Goal: Find specific page/section: Find specific page/section

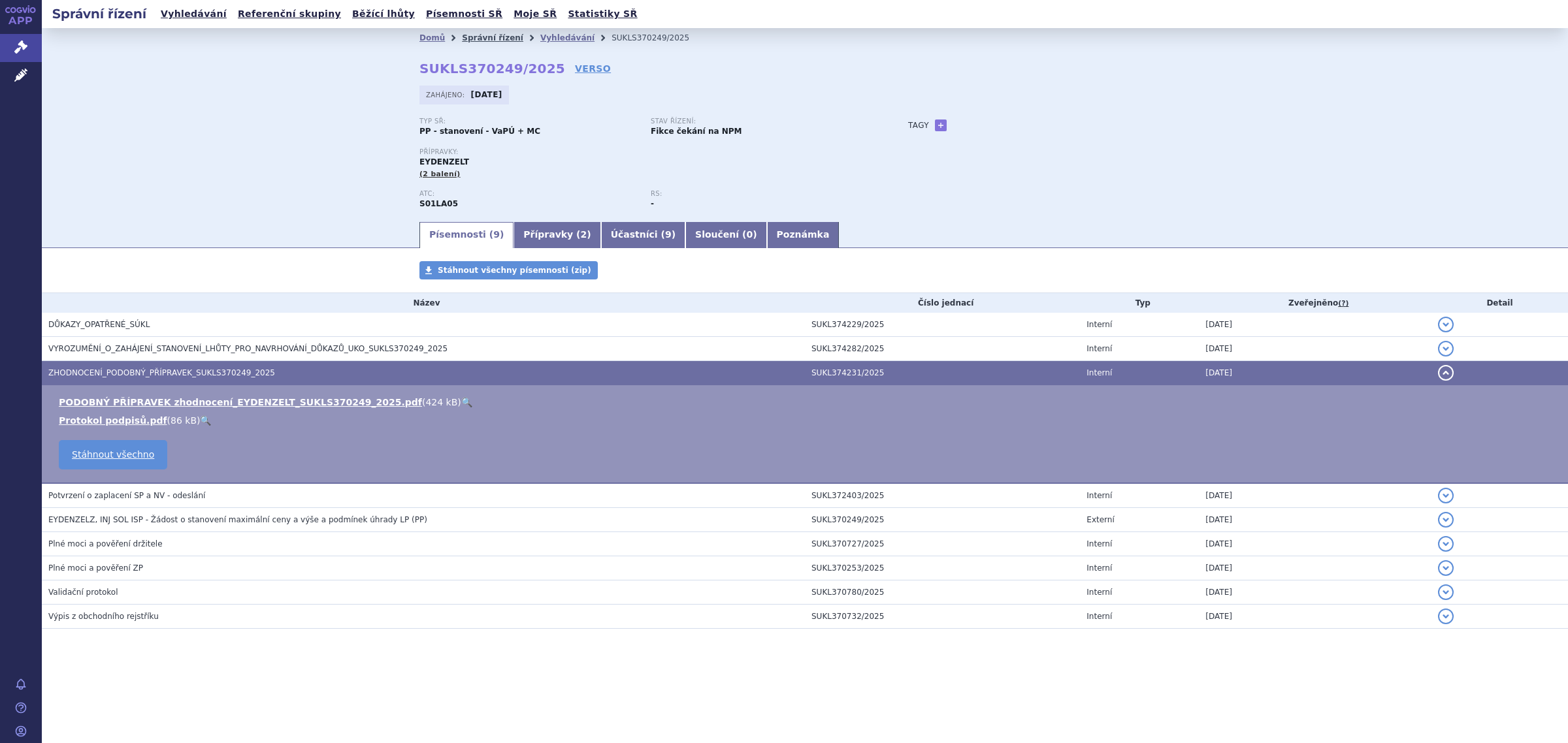
click at [495, 37] on link "Správní řízení" at bounding box center [492, 38] width 61 height 9
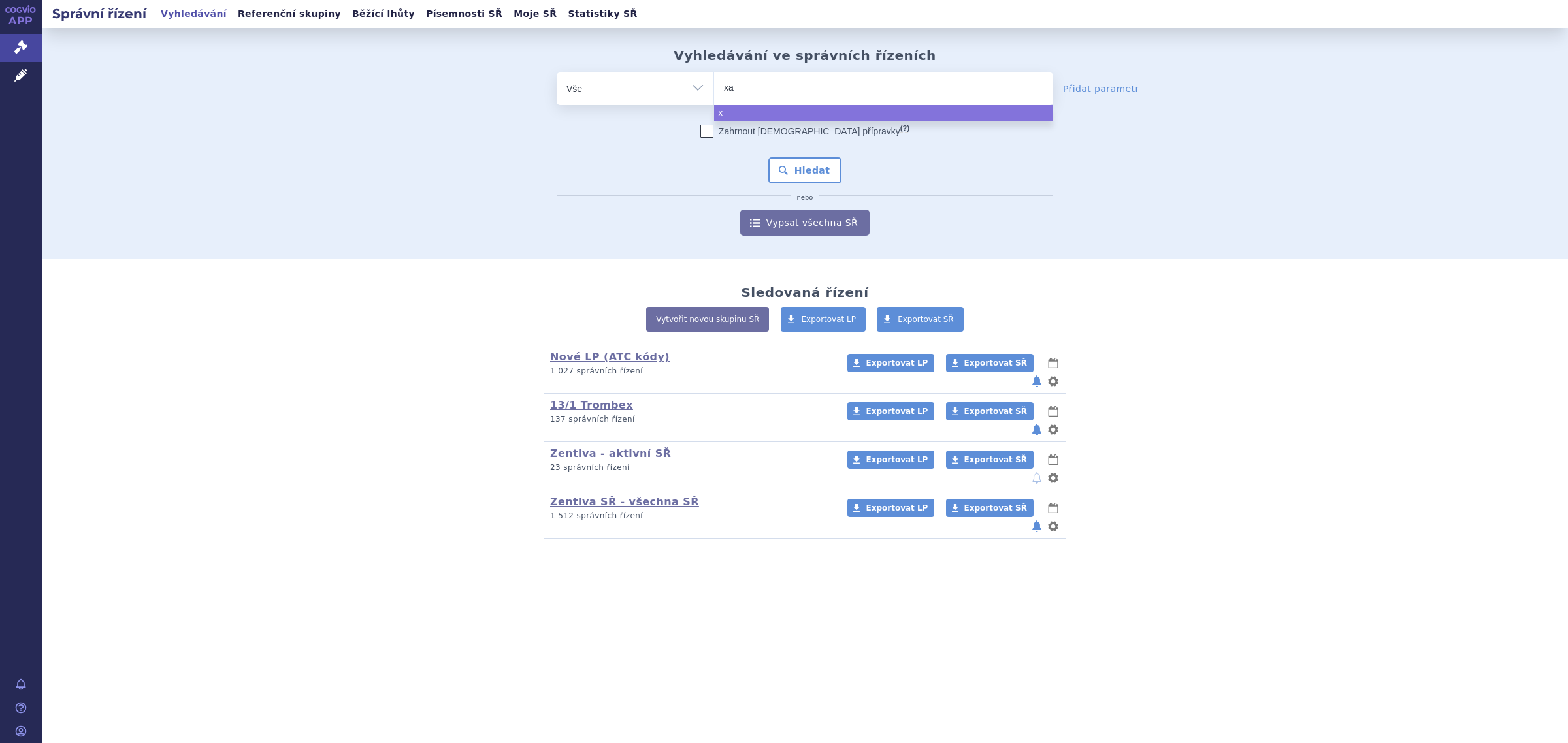
type input "xan"
type input "xani"
type input "xanir"
type input "xanirva"
select select "xanirva"
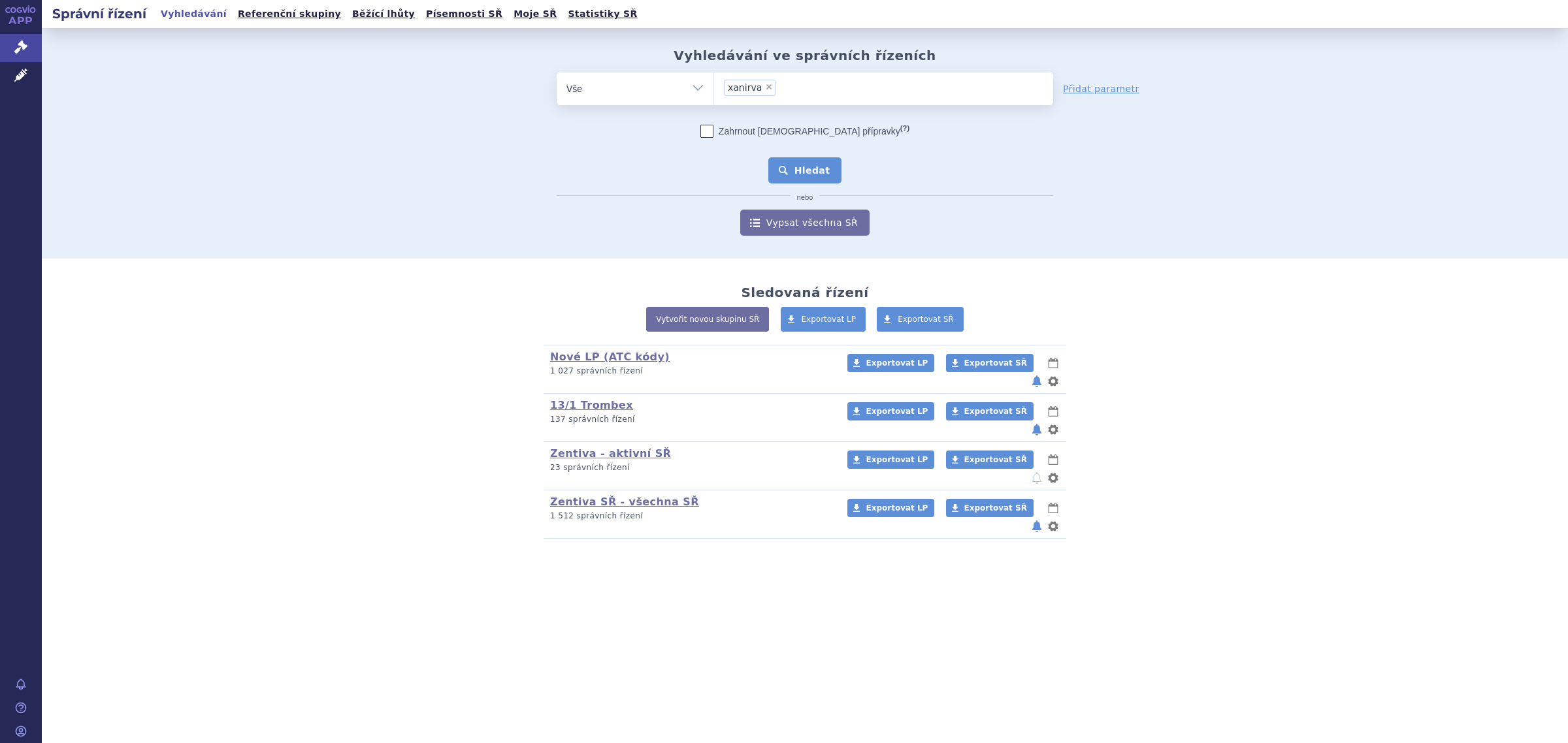
click at [818, 164] on button "Hledat" at bounding box center [805, 171] width 74 height 26
